Goal: Information Seeking & Learning: Learn about a topic

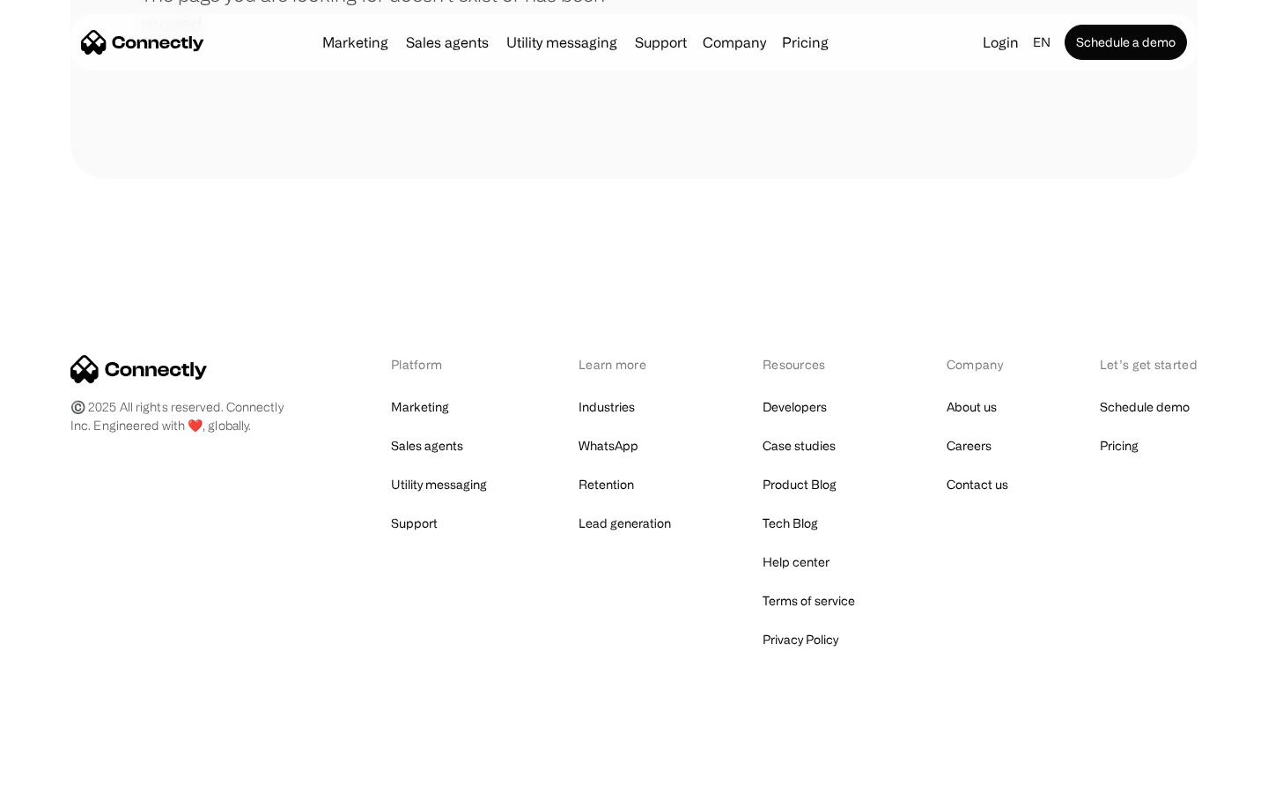
scroll to position [321, 0]
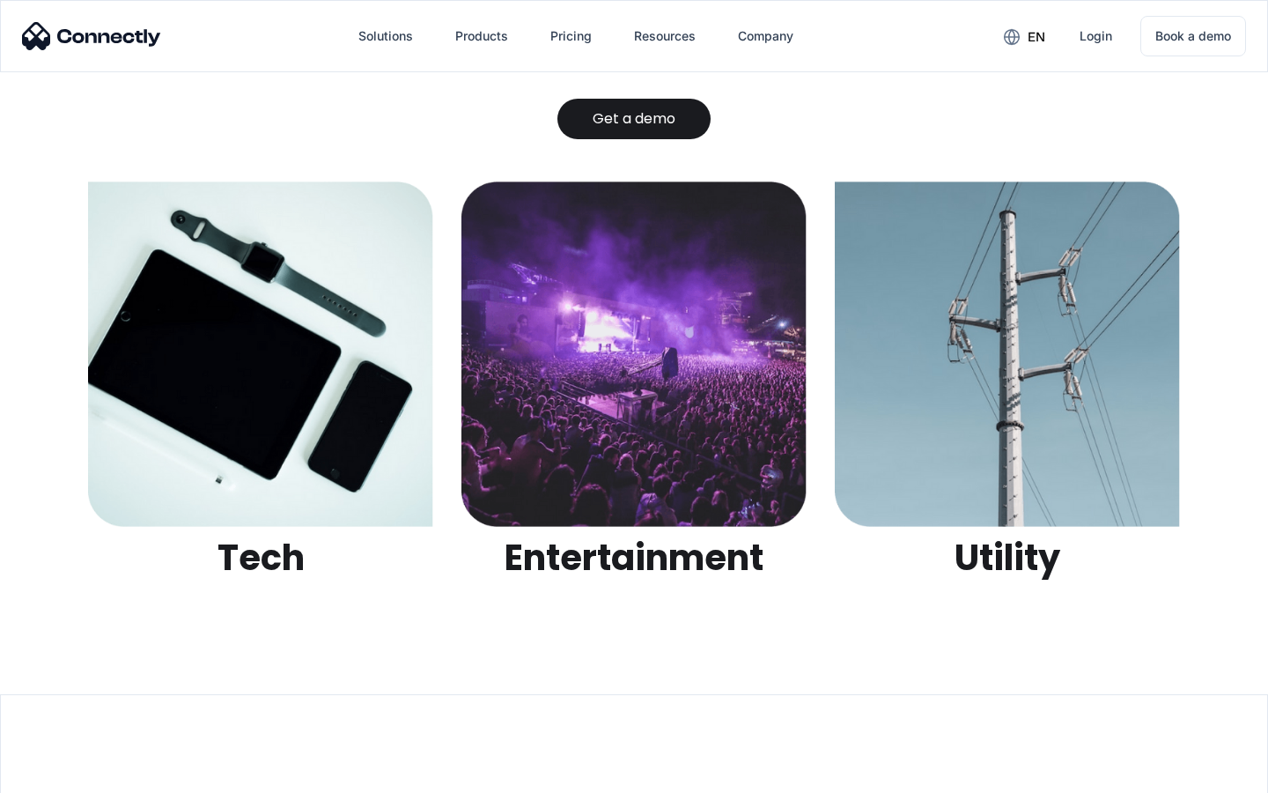
scroll to position [5556, 0]
